Goal: Task Accomplishment & Management: Manage account settings

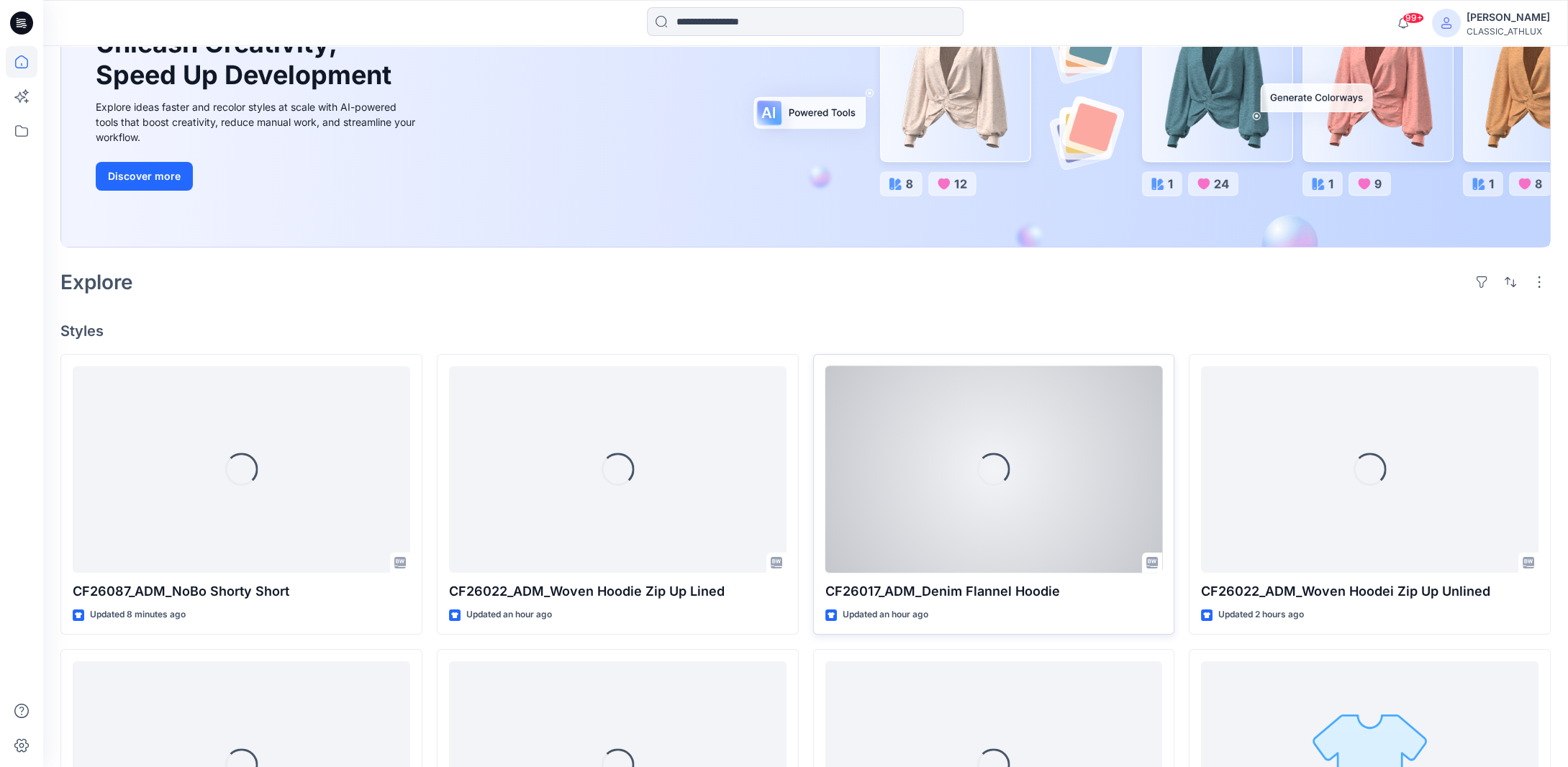
scroll to position [216, 0]
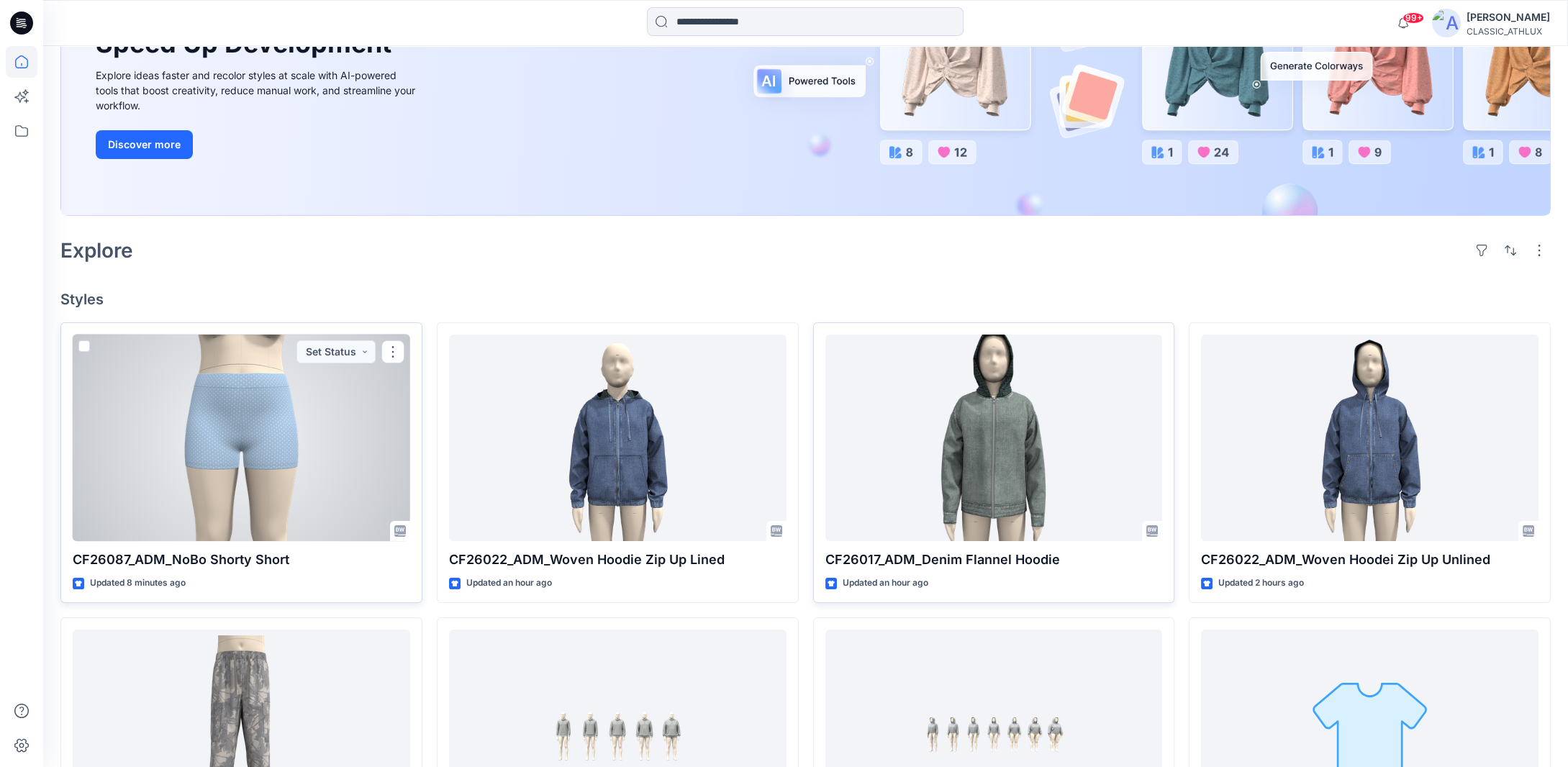
click at [303, 443] on div at bounding box center [241, 438] width 338 height 207
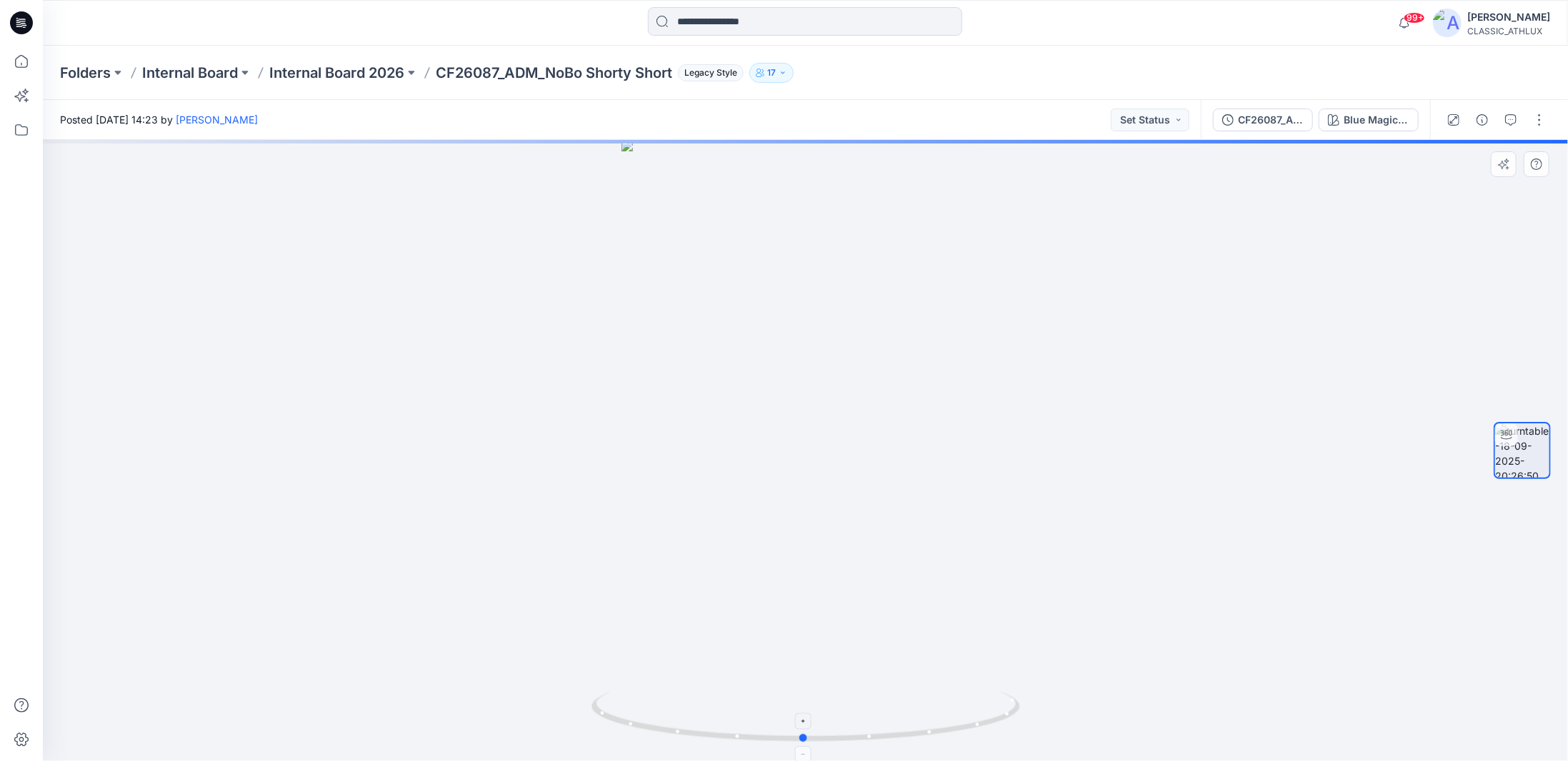
drag, startPoint x: 1006, startPoint y: 719, endPoint x: 1004, endPoint y: 707, distance: 12.2
click at [1004, 707] on icon at bounding box center [807, 719] width 432 height 54
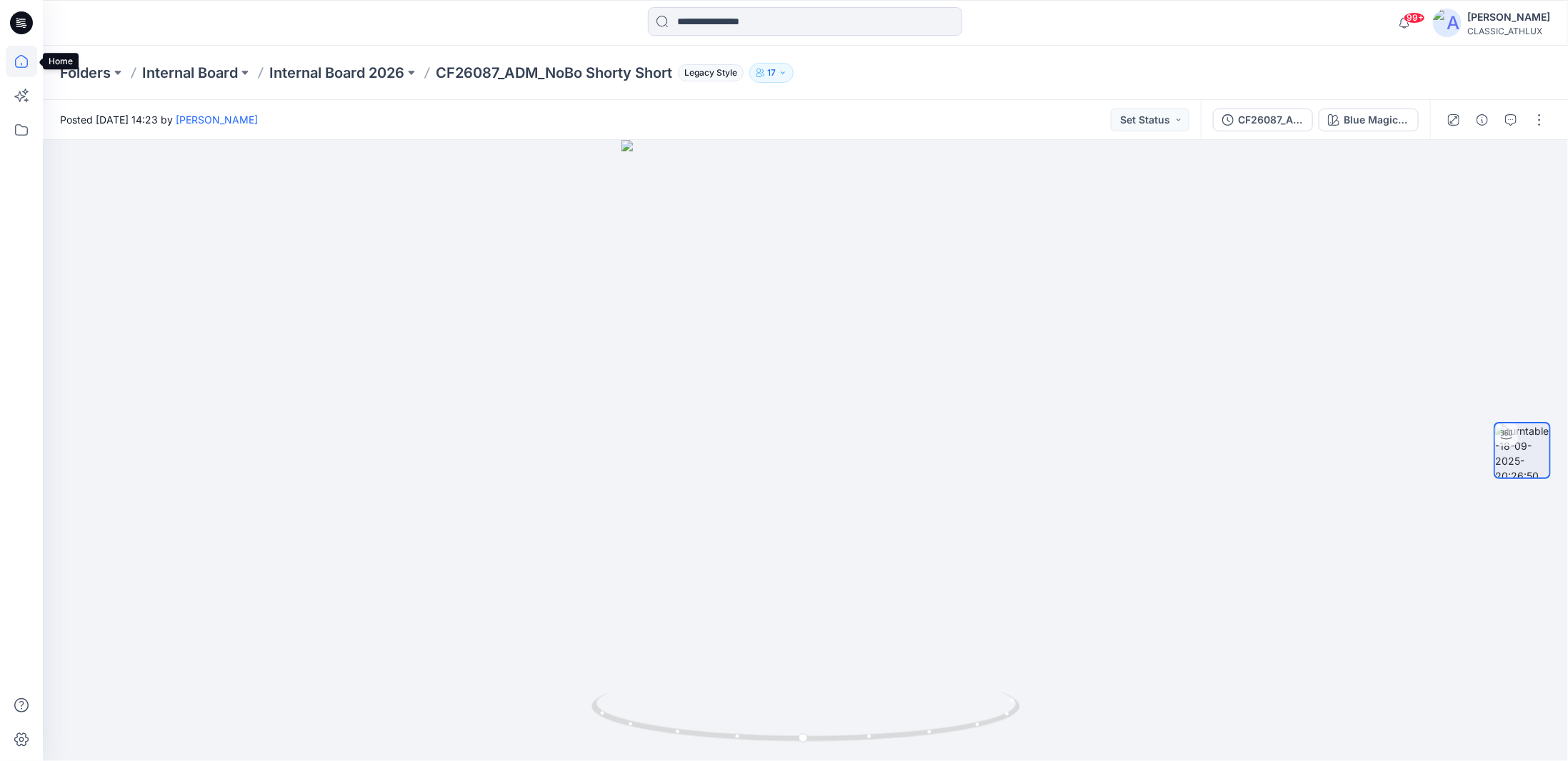
click at [17, 70] on icon at bounding box center [21, 61] width 31 height 31
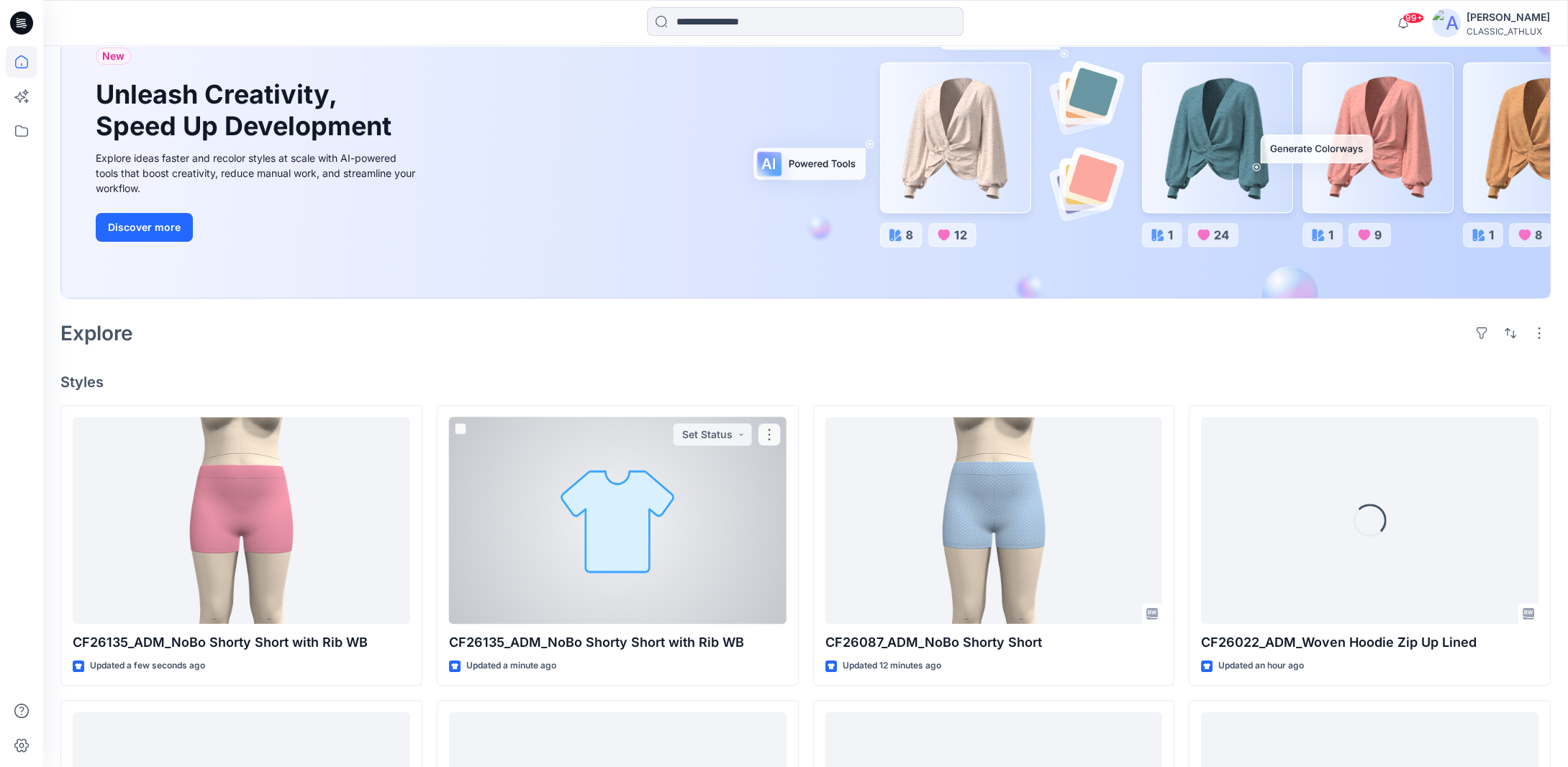
scroll to position [144, 0]
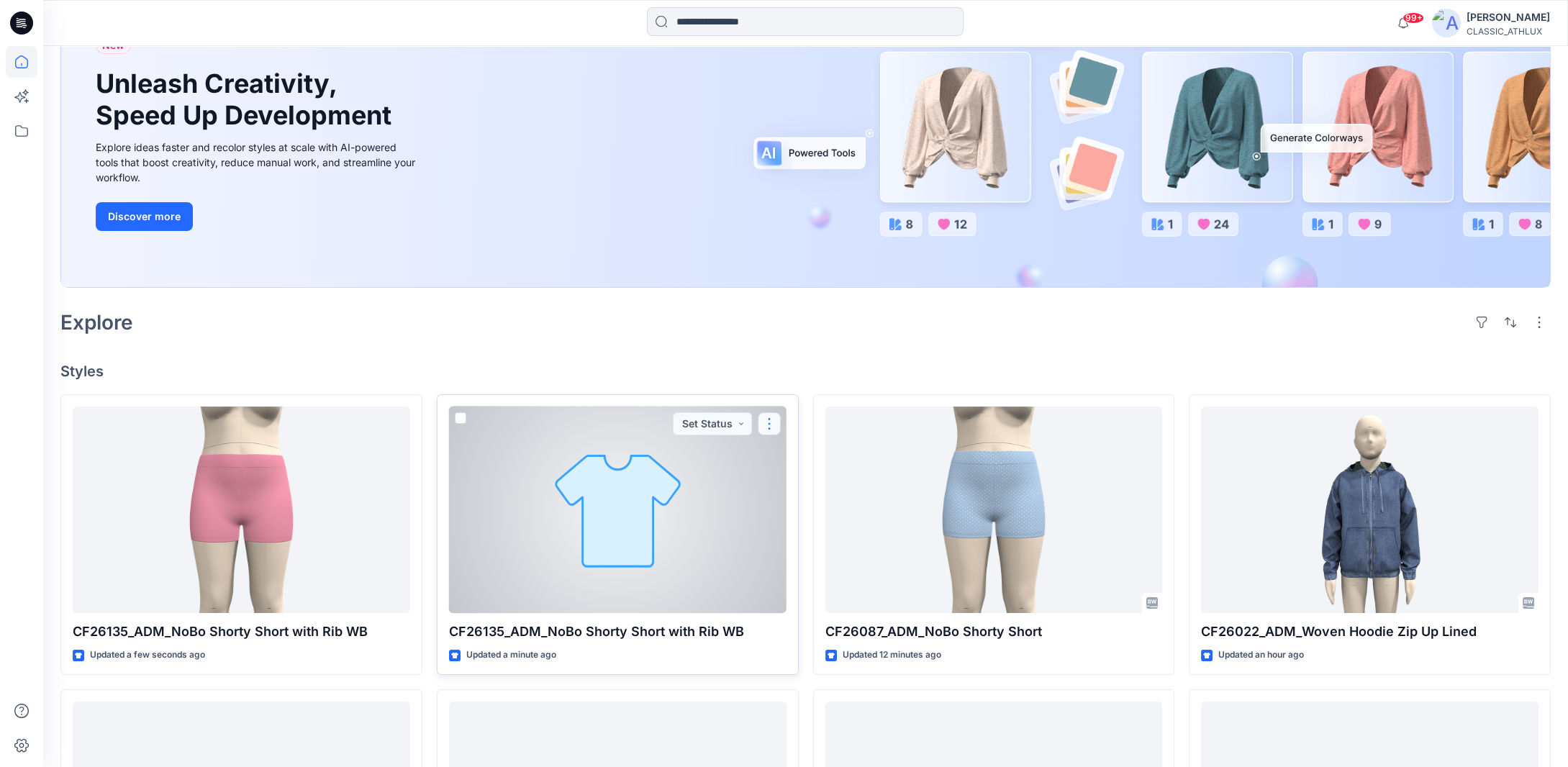
click at [769, 424] on button "button" at bounding box center [770, 424] width 23 height 23
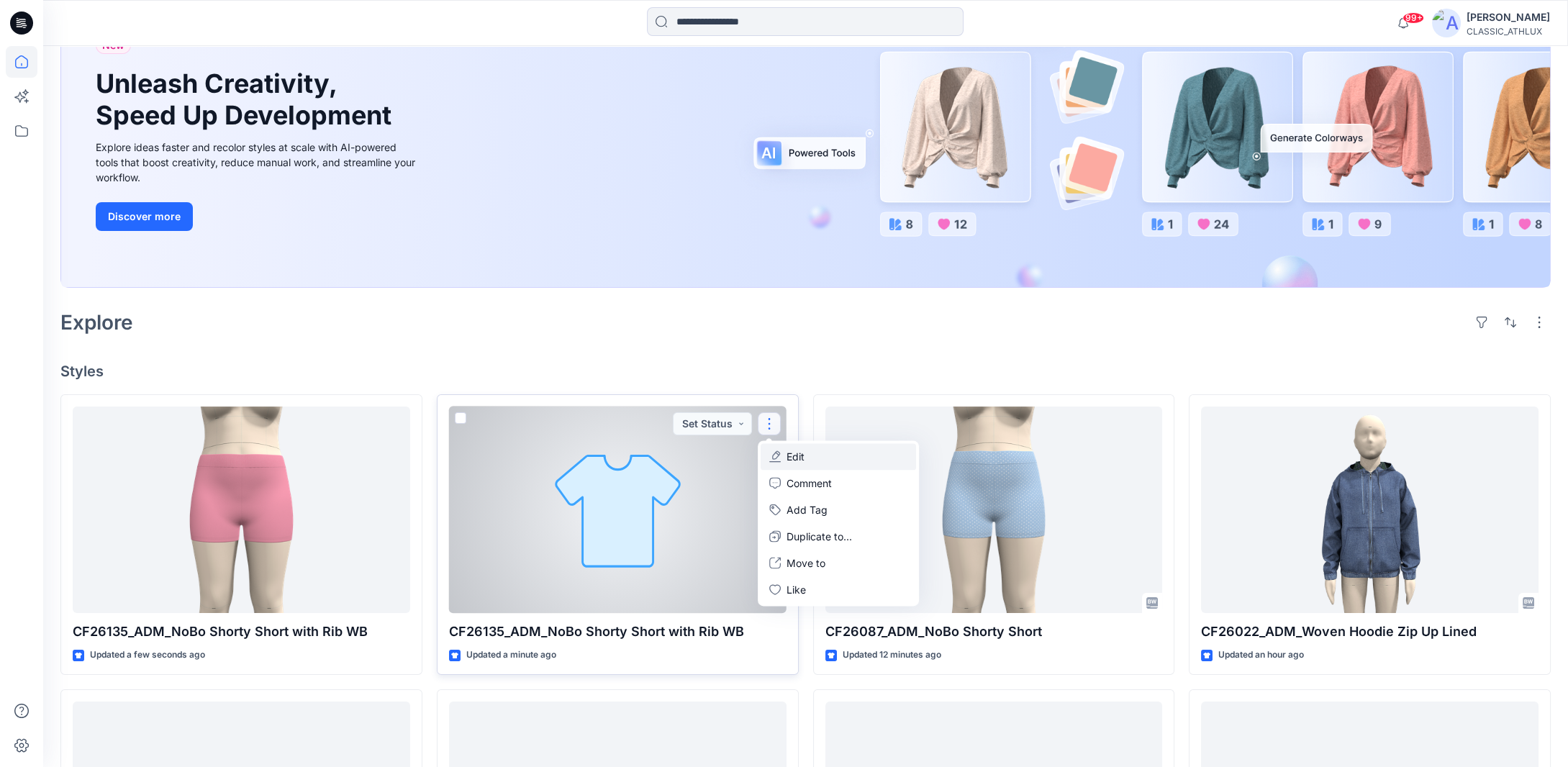
click at [806, 456] on button "Edit" at bounding box center [838, 456] width 155 height 27
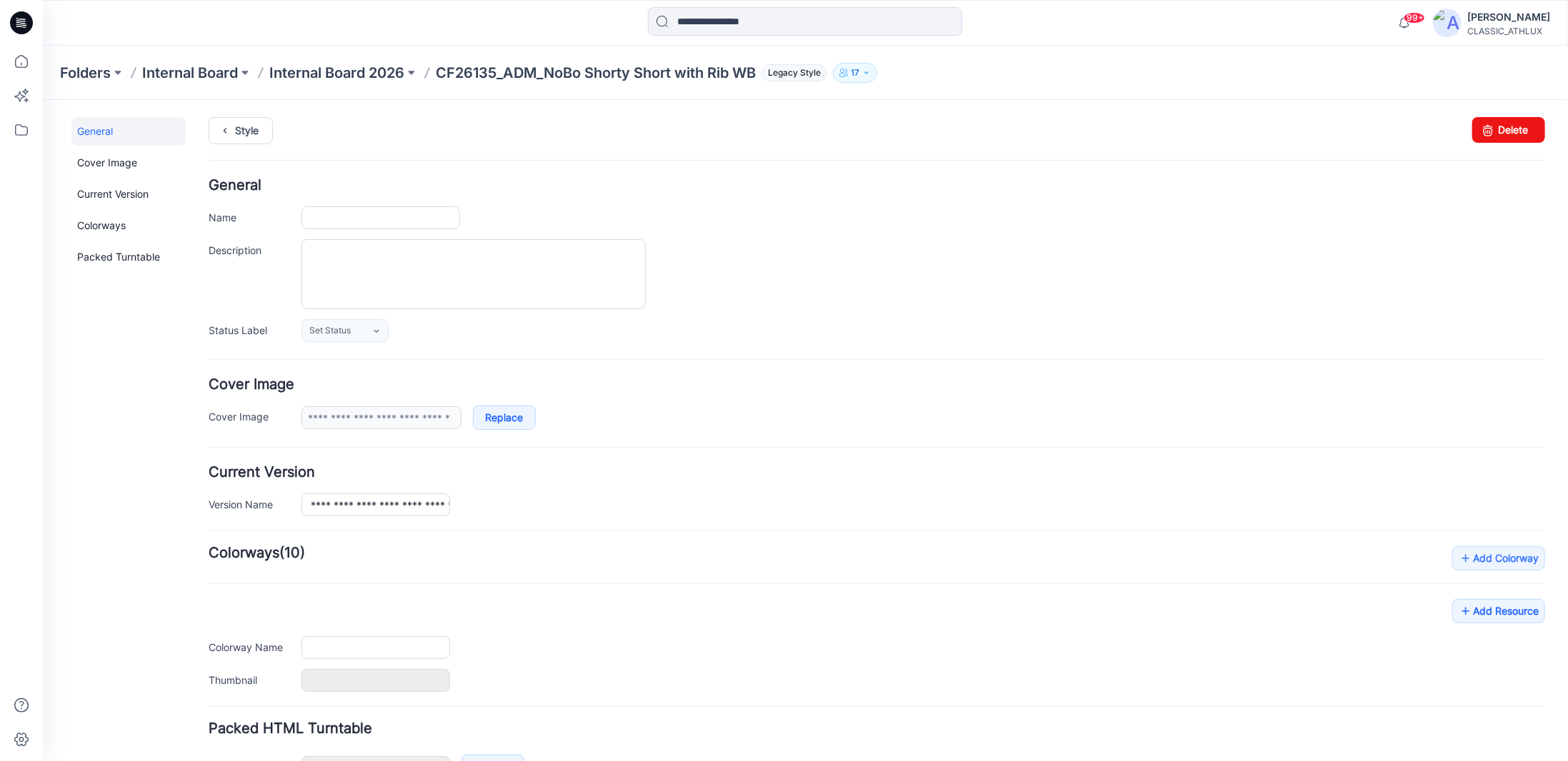
type input "**********"
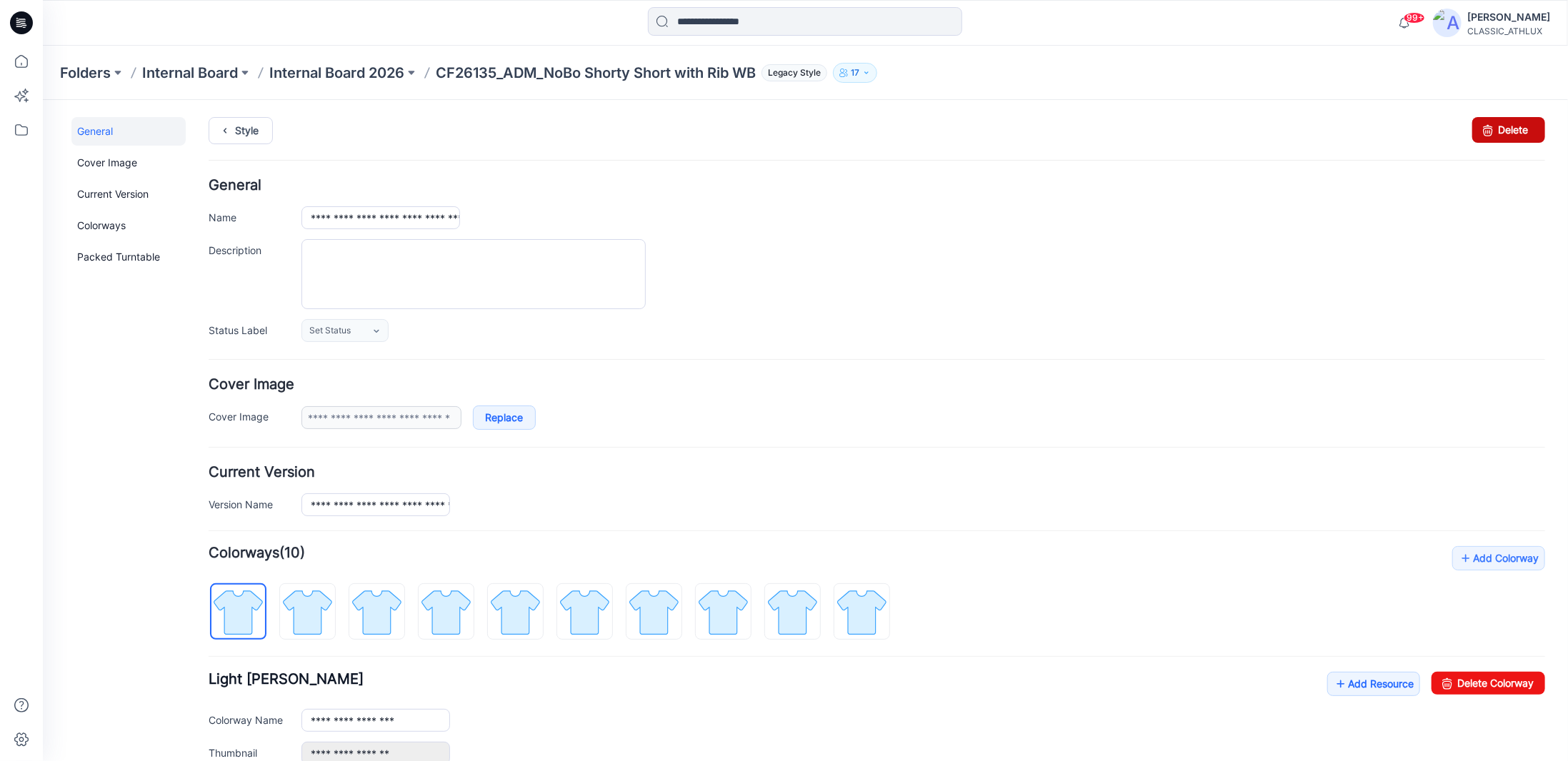
click at [1496, 128] on link "Delete" at bounding box center [1508, 129] width 73 height 26
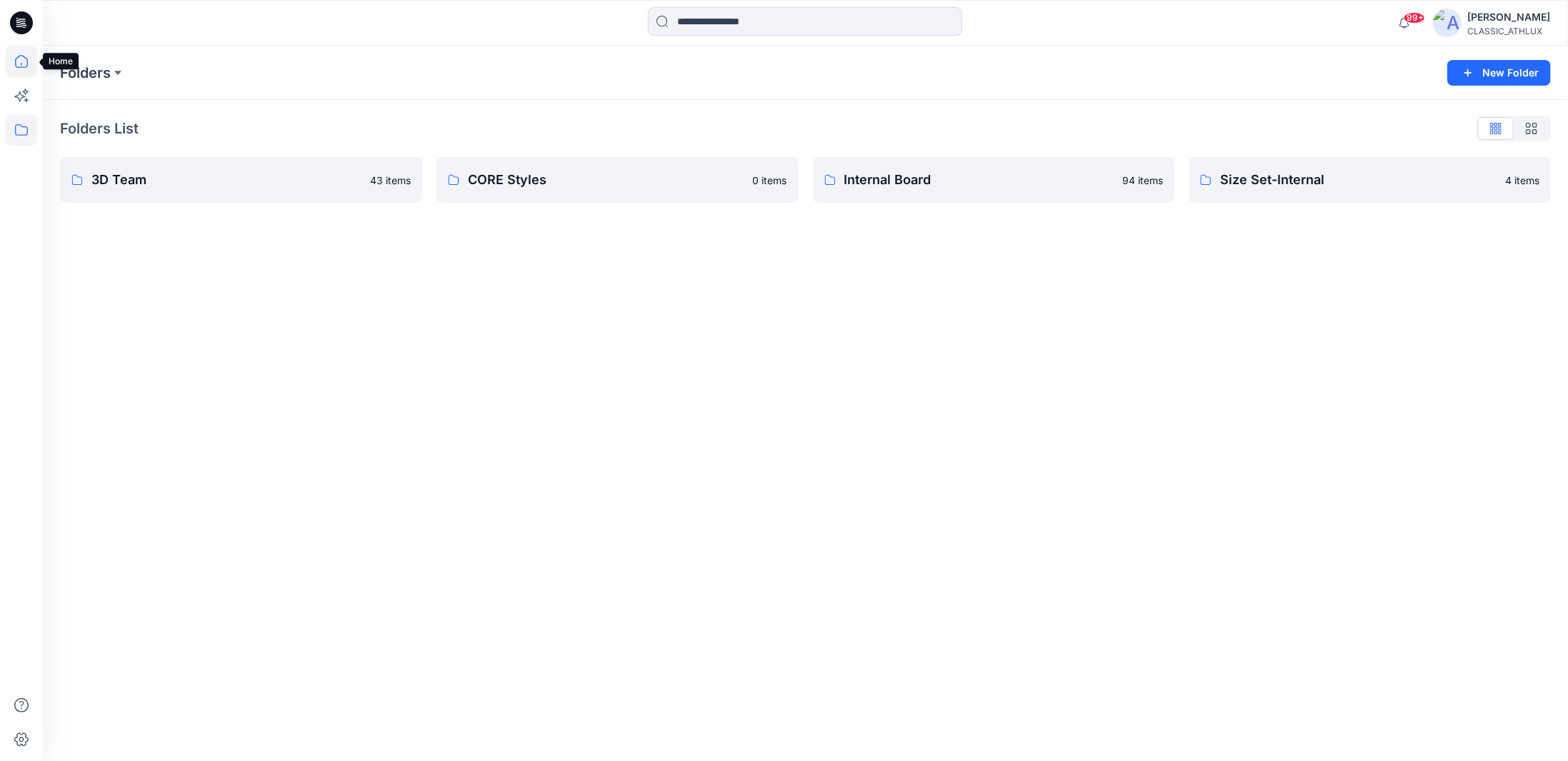
click at [21, 62] on icon at bounding box center [21, 61] width 31 height 31
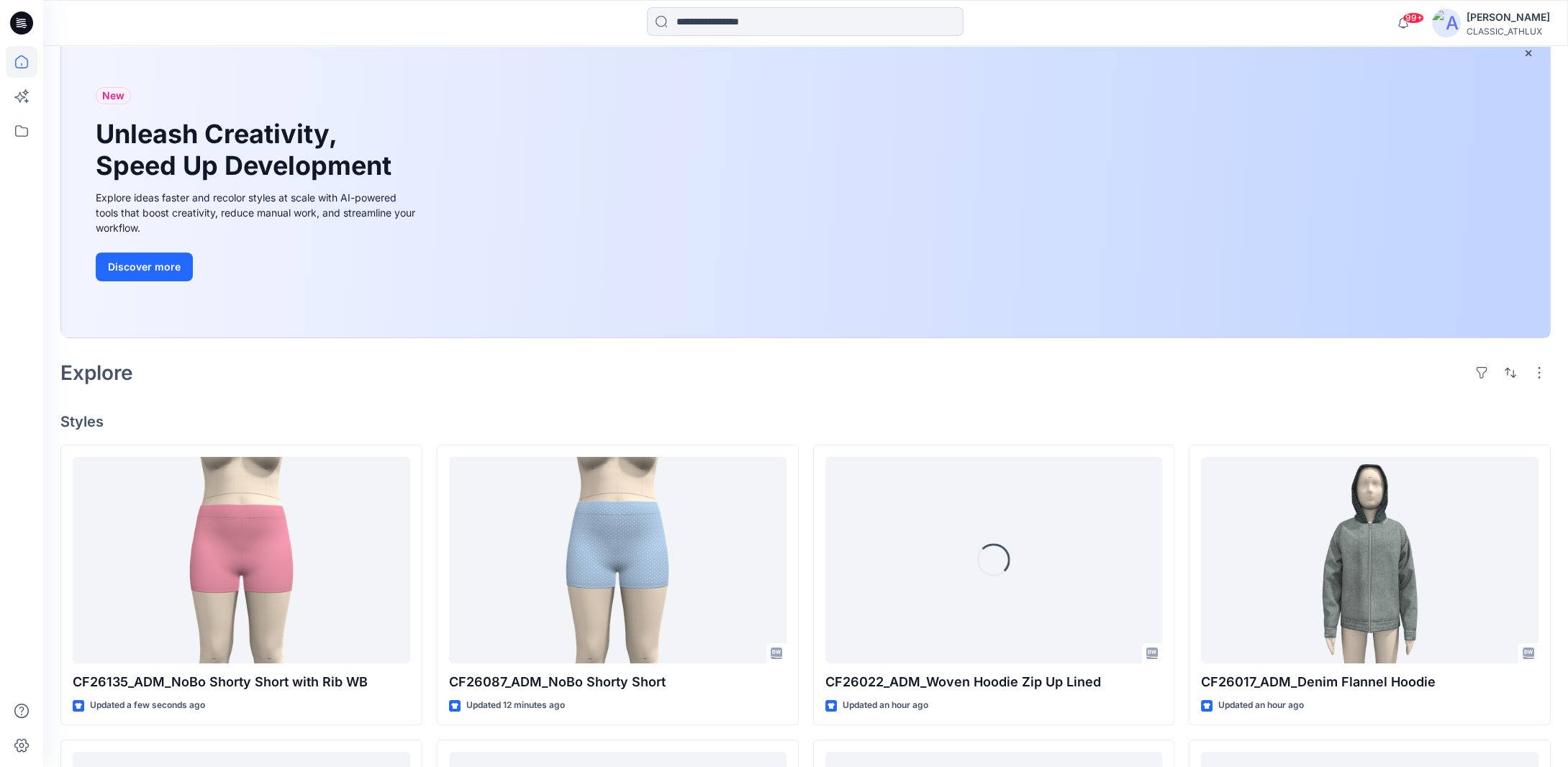
scroll to position [216, 0]
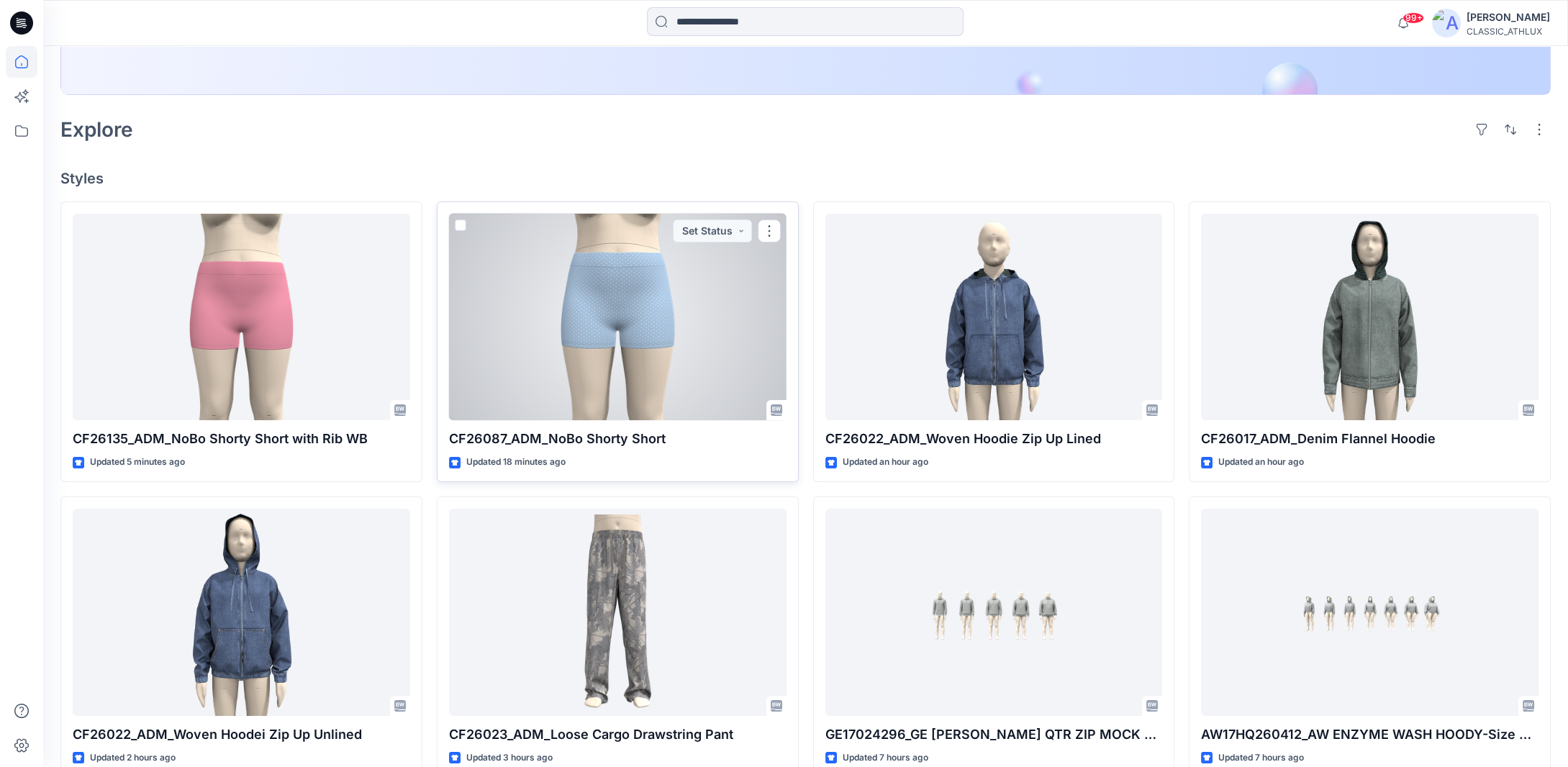
scroll to position [360, 0]
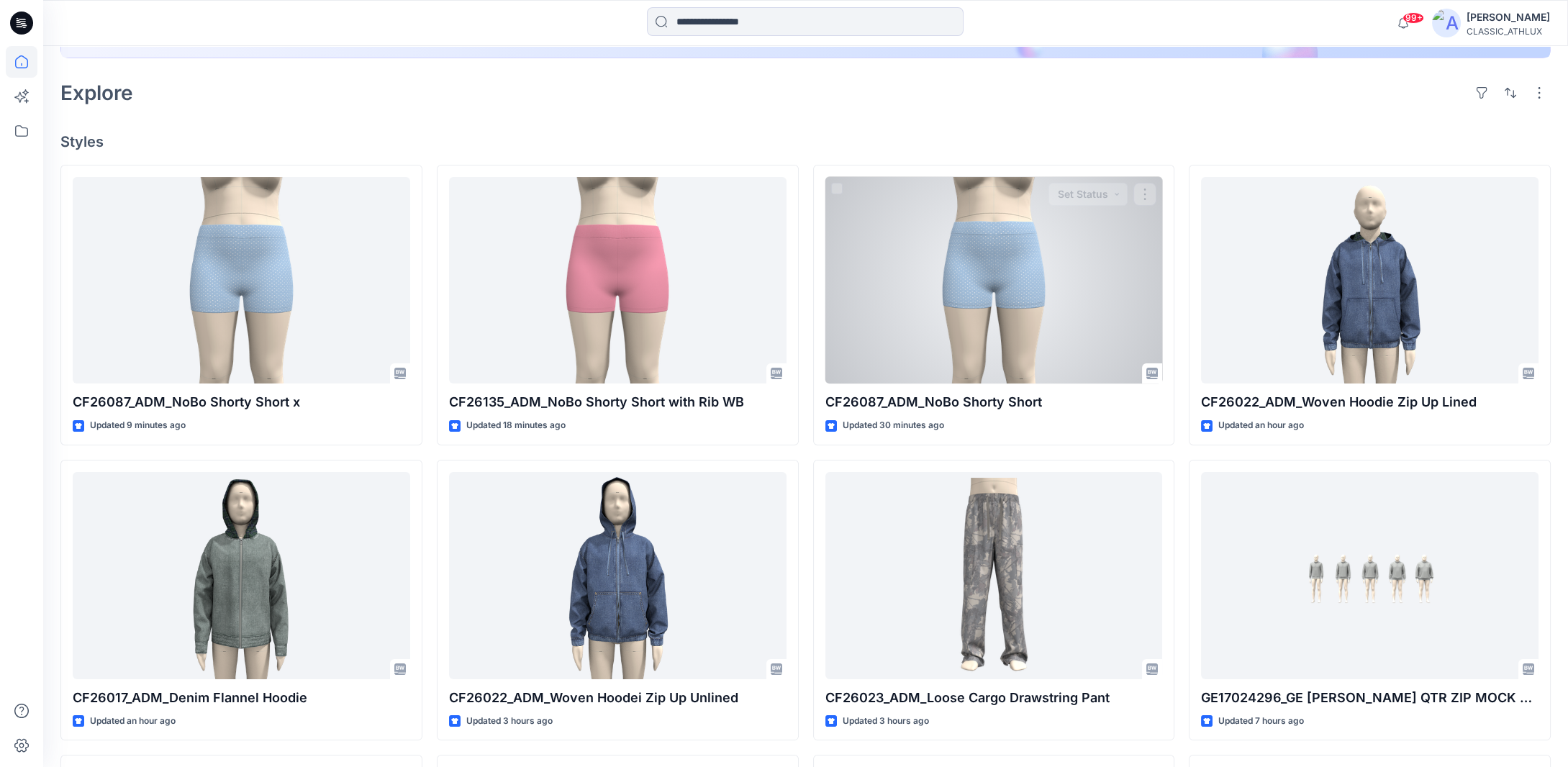
scroll to position [360, 0]
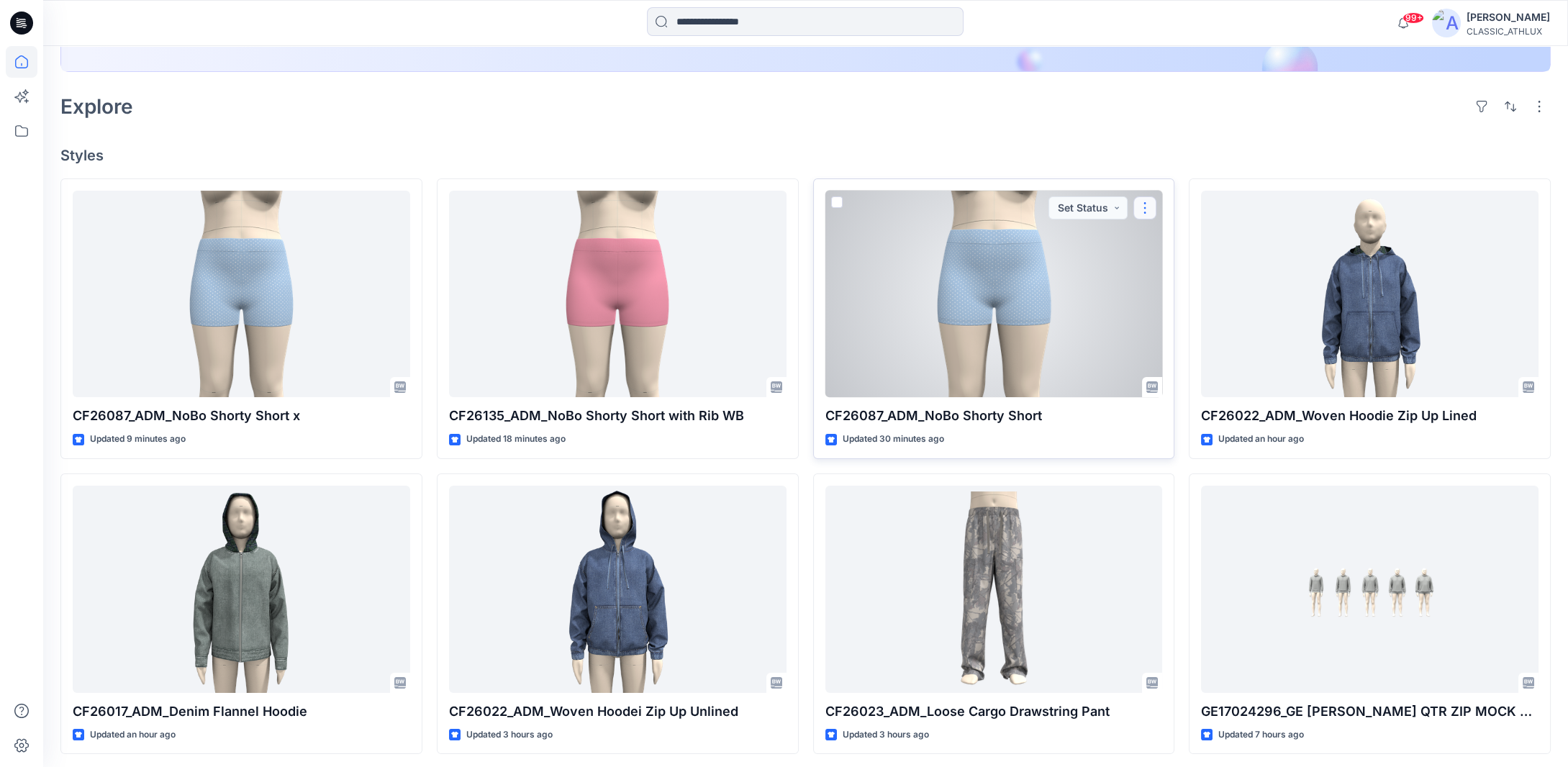
click at [1144, 207] on button "button" at bounding box center [1145, 209] width 23 height 23
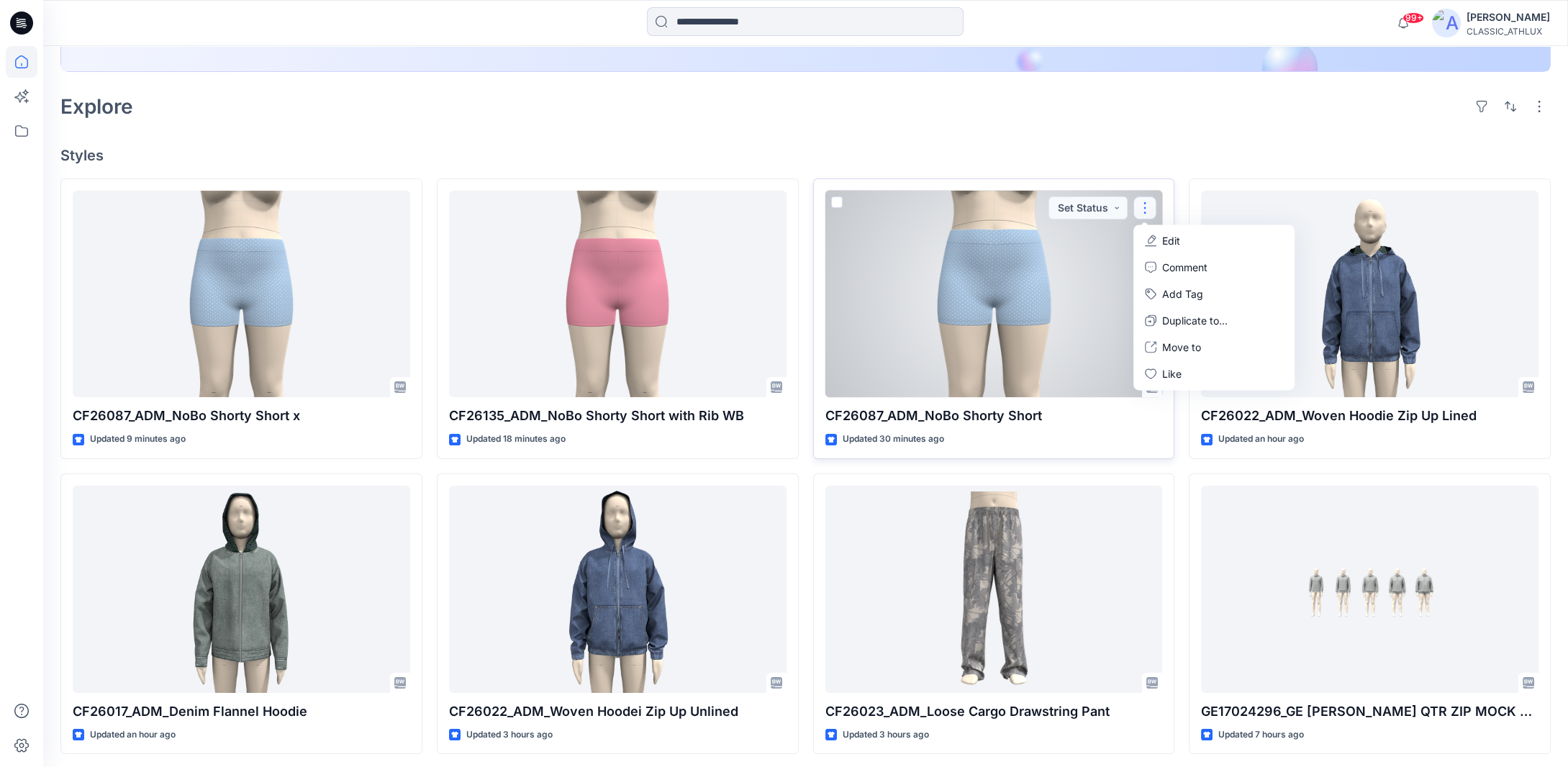
click at [1153, 236] on icon "button" at bounding box center [1152, 240] width 8 height 9
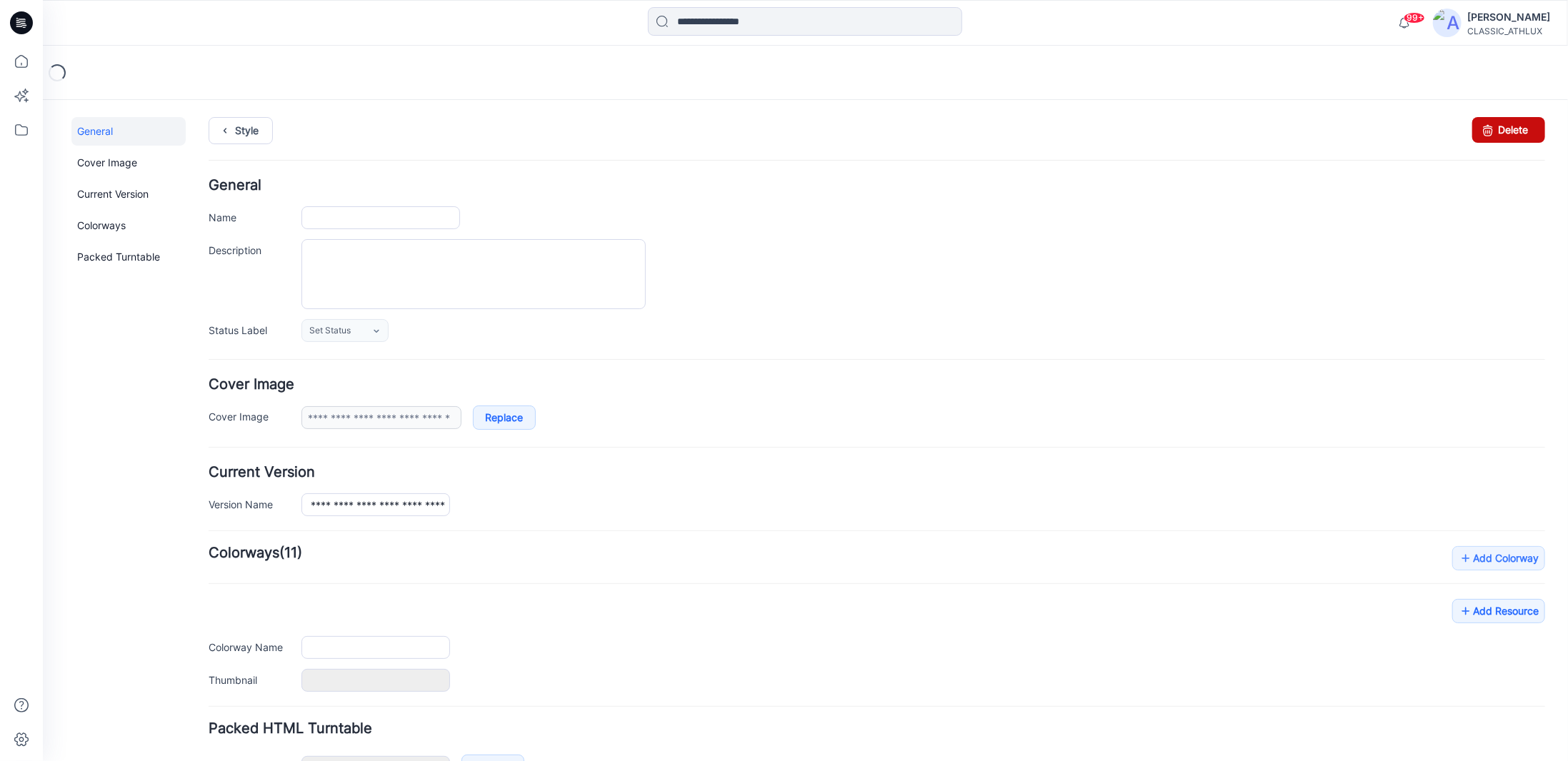
type input "**********"
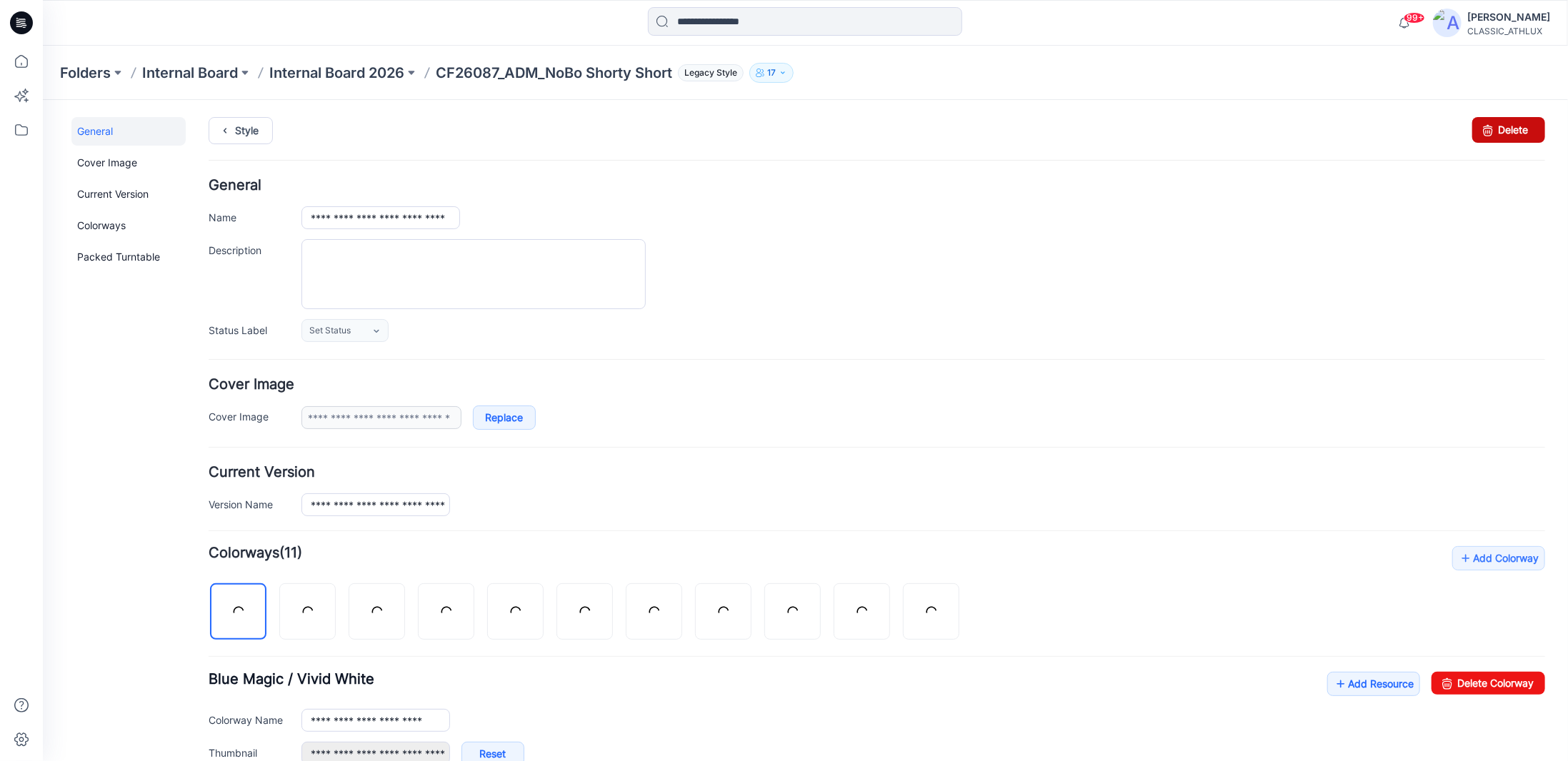
drag, startPoint x: 1489, startPoint y: 135, endPoint x: 881, endPoint y: 159, distance: 608.5
click at [1489, 135] on link "Delete" at bounding box center [1508, 129] width 73 height 26
